Goal: Task Accomplishment & Management: Complete application form

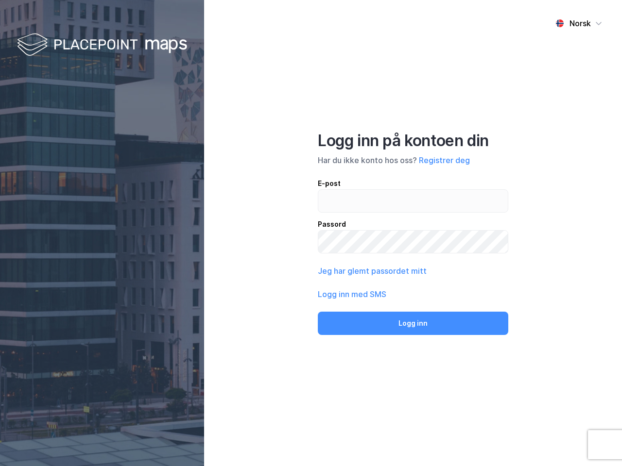
click at [311, 233] on div "Norsk Logg inn på kontoen din Har du ikke konto hos oss? Registrer deg E-post P…" at bounding box center [413, 233] width 418 height 466
click at [102, 45] on img at bounding box center [102, 45] width 170 height 29
click at [579, 23] on div "Norsk" at bounding box center [579, 23] width 21 height 12
click at [444, 160] on button "Registrer deg" at bounding box center [444, 161] width 51 height 12
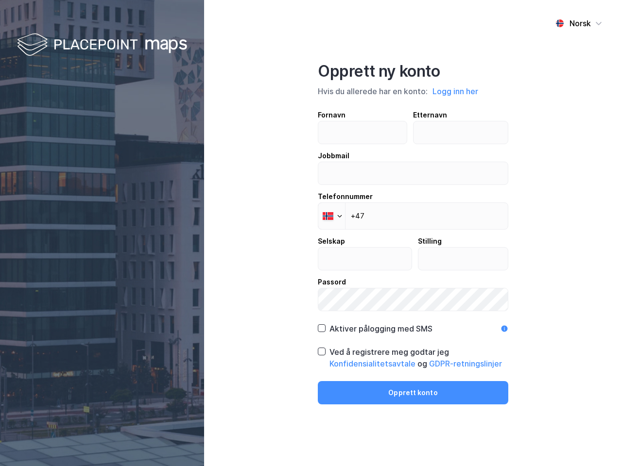
click at [413, 324] on div "Opprett ny konto Hvis du allerede har en konto: Logg inn her Fornavn Etternavn …" at bounding box center [413, 233] width 190 height 343
